Goal: Obtain resource: Download file/media

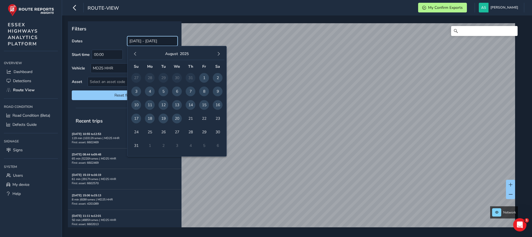
click at [152, 44] on input "21/07/2025 - 20/08/2025" at bounding box center [152, 41] width 50 height 10
click at [177, 116] on span "20" at bounding box center [177, 119] width 10 height 10
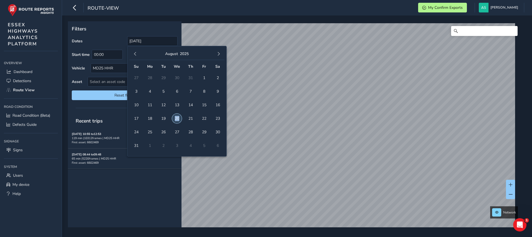
click at [177, 116] on span "20" at bounding box center [177, 119] width 10 height 10
type input "20/08/2025 - 20/08/2025"
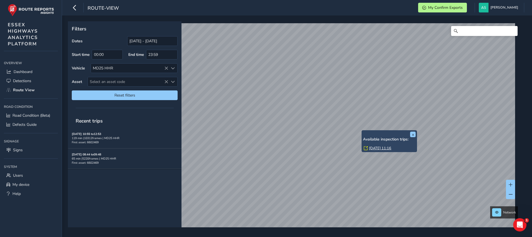
click at [362, 130] on div "x Available inspection trips: Wed, 20 Aug, 11:16 Filters Dates 20/08/2025 - 20/…" at bounding box center [295, 124] width 454 height 206
click at [381, 147] on link "Wed, 20 Aug, 11:16" at bounding box center [380, 148] width 22 height 5
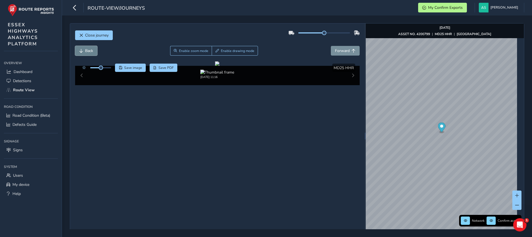
click at [86, 53] on span "Back" at bounding box center [89, 50] width 8 height 5
click at [134, 66] on span "Save image" at bounding box center [133, 68] width 18 height 4
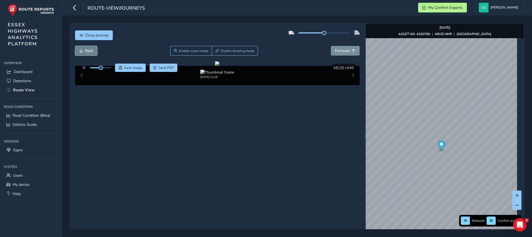
click at [78, 48] on button "Back" at bounding box center [86, 51] width 22 height 10
click at [135, 69] on span "Save image" at bounding box center [133, 68] width 18 height 4
click at [343, 48] on button "Forward" at bounding box center [345, 51] width 29 height 10
